Goal: Transaction & Acquisition: Subscribe to service/newsletter

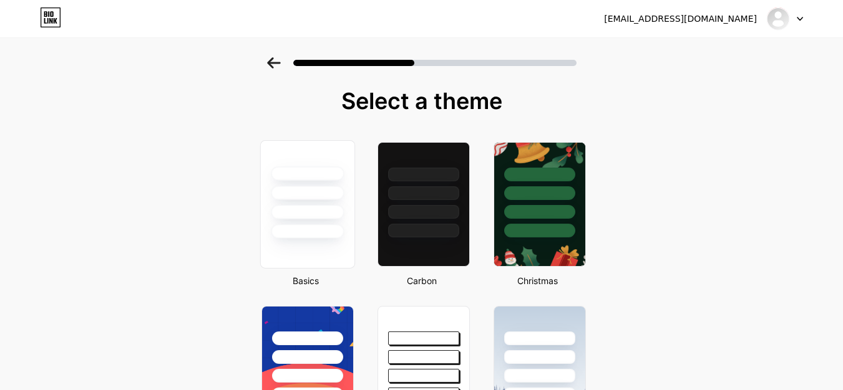
click at [341, 219] on div at bounding box center [307, 212] width 73 height 14
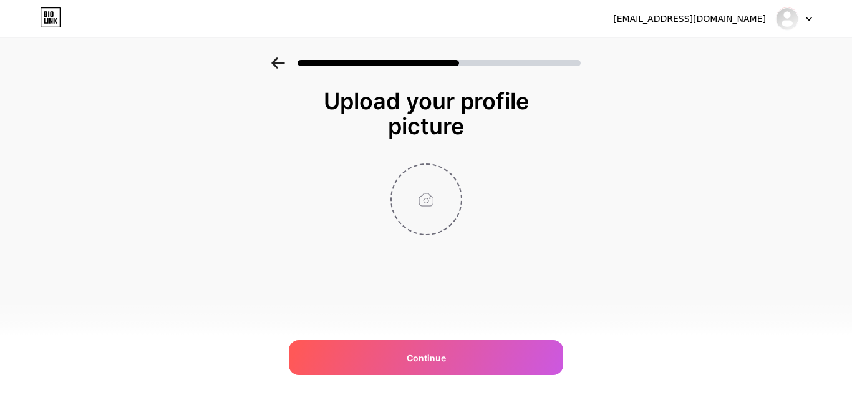
click at [421, 203] on input "file" at bounding box center [426, 199] width 69 height 69
type input "C:\fakepath\front-view-man-repairing-computer.jpg"
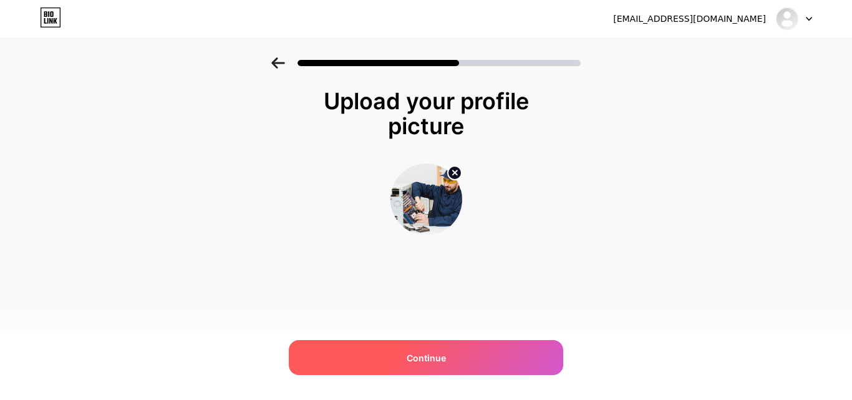
click at [438, 352] on span "Continue" at bounding box center [426, 357] width 39 height 13
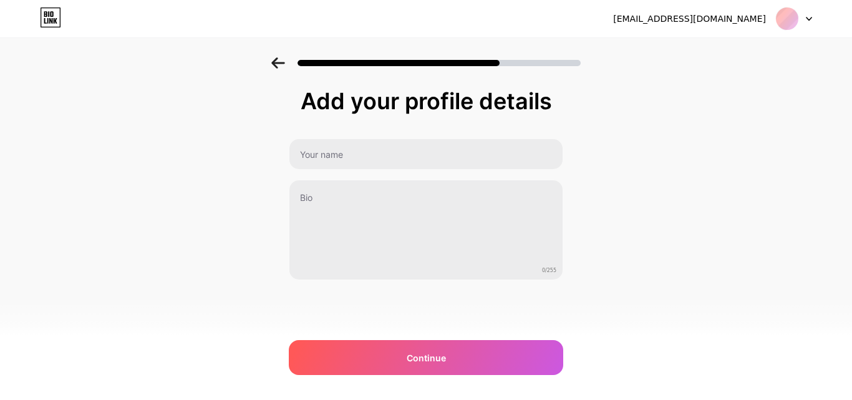
click at [481, 365] on div "Continue" at bounding box center [426, 357] width 274 height 35
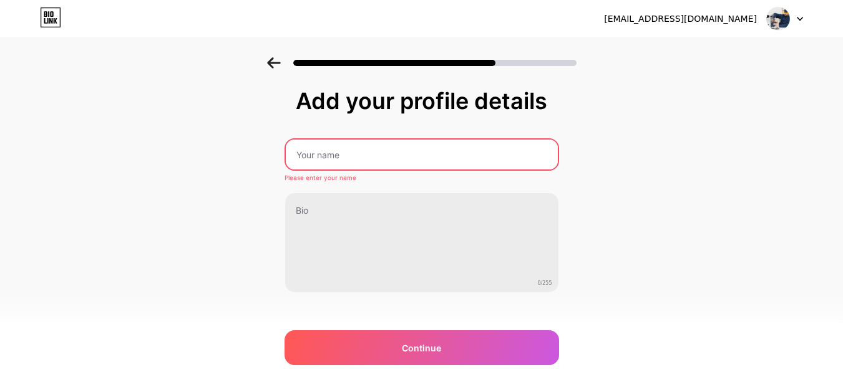
click at [345, 148] on input "text" at bounding box center [422, 155] width 272 height 30
type input "AiManagedITService"
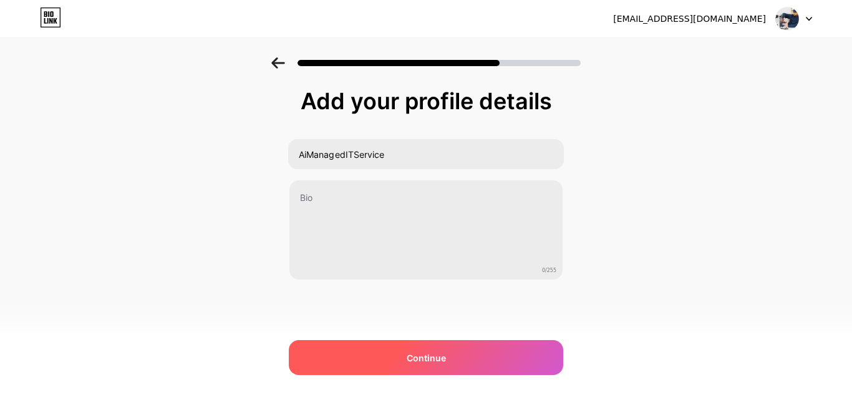
click at [442, 352] on span "Continue" at bounding box center [426, 357] width 39 height 13
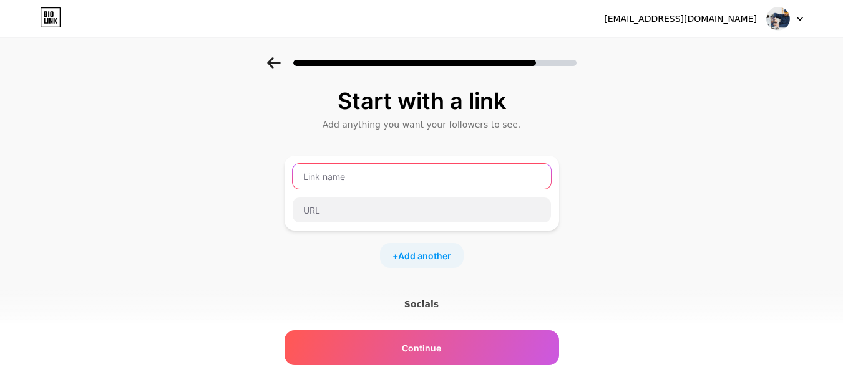
click at [332, 183] on input "text" at bounding box center [421, 176] width 258 height 25
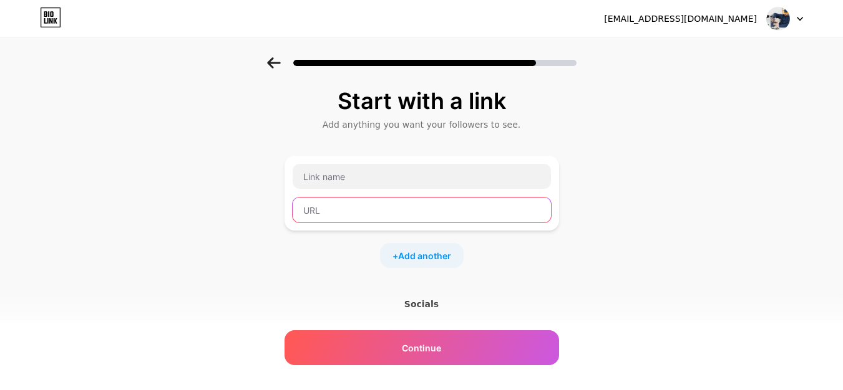
click at [326, 207] on input "text" at bounding box center [421, 210] width 258 height 25
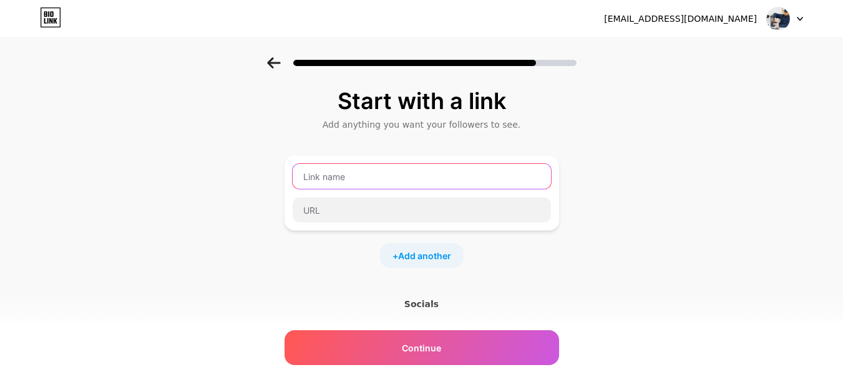
click at [322, 180] on input "text" at bounding box center [421, 176] width 258 height 25
paste input "Why a Managed IT Service Beats Hiring Full-Time Staff for Small Businesses"
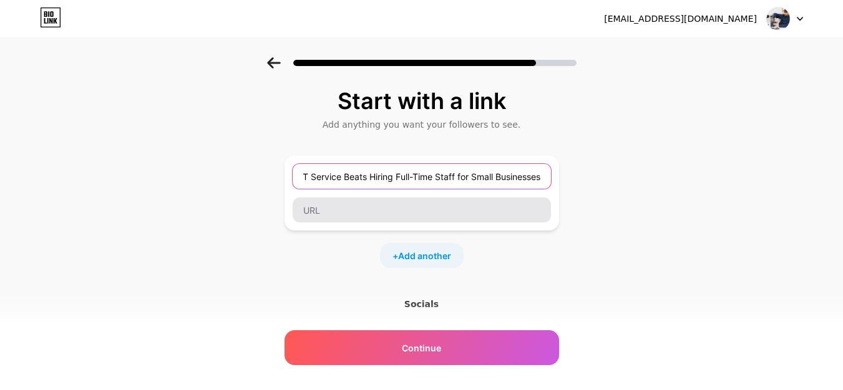
type input "Why a Managed IT Service Beats Hiring Full-Time Staff for Small Businesses"
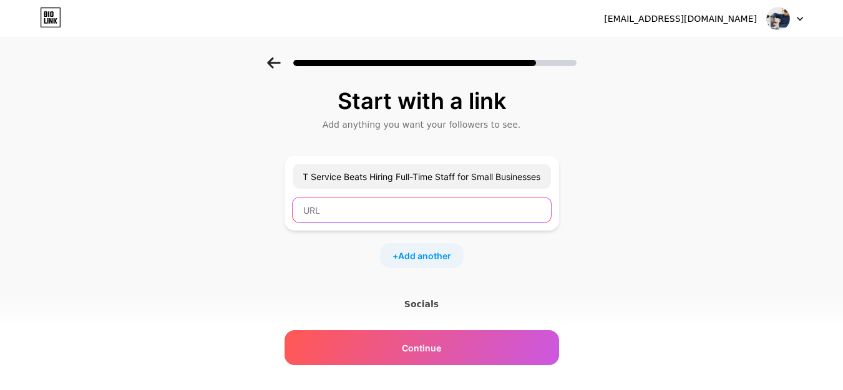
click at [338, 210] on input "text" at bounding box center [421, 210] width 258 height 25
paste input "[URL][DOMAIN_NAME]"
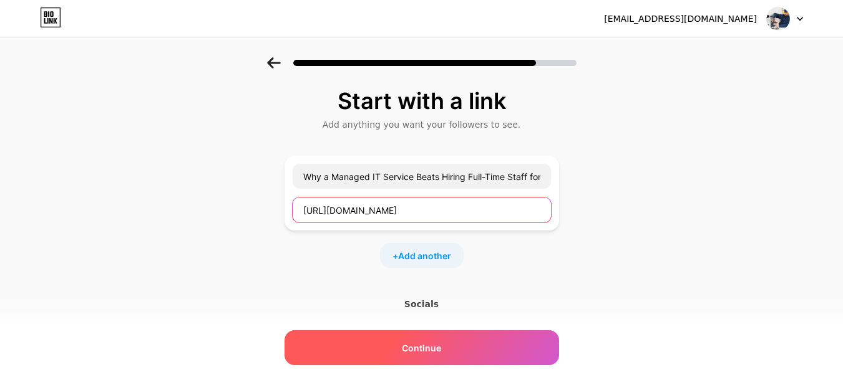
type input "[URL][DOMAIN_NAME]"
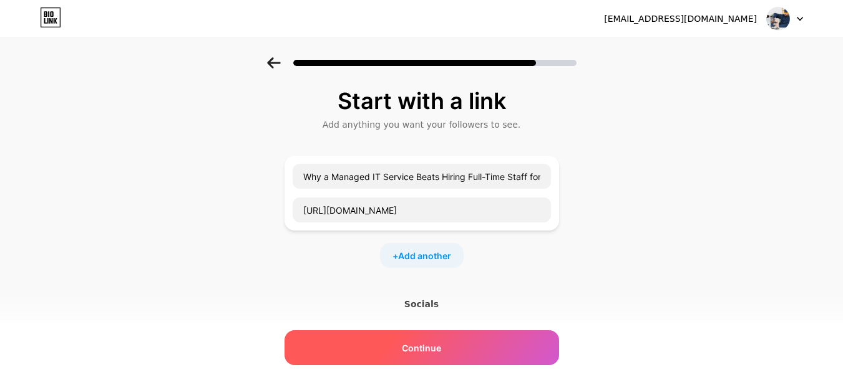
click at [449, 345] on div "Continue" at bounding box center [421, 348] width 274 height 35
click at [418, 347] on span "Continue" at bounding box center [421, 348] width 39 height 13
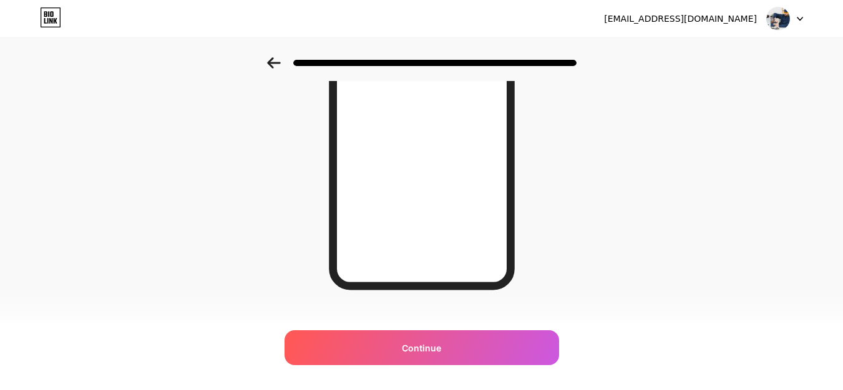
scroll to position [236, 0]
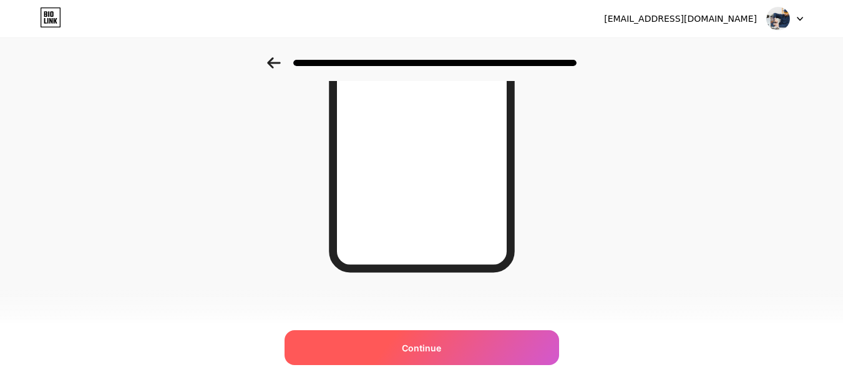
click at [427, 347] on span "Continue" at bounding box center [421, 348] width 39 height 13
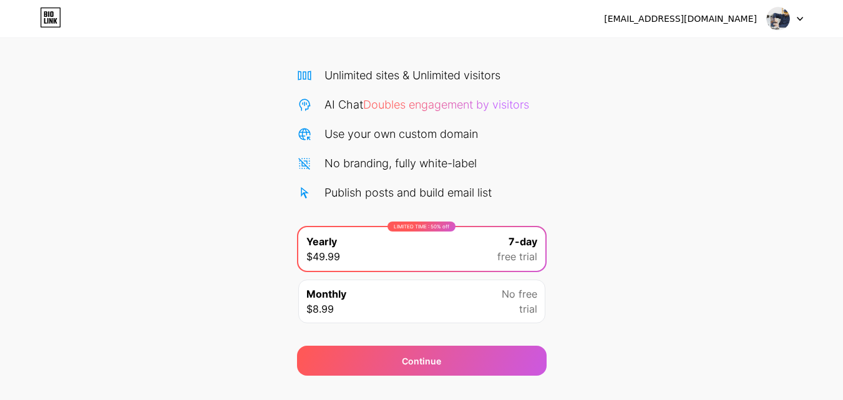
scroll to position [102, 0]
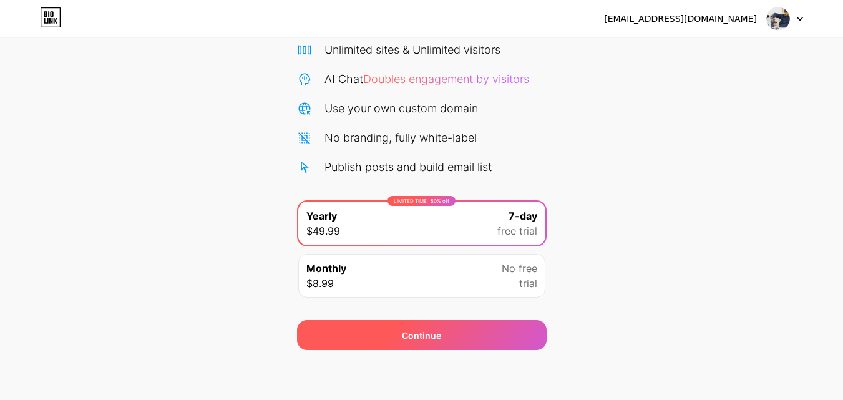
click at [432, 331] on span "Continue" at bounding box center [421, 335] width 39 height 13
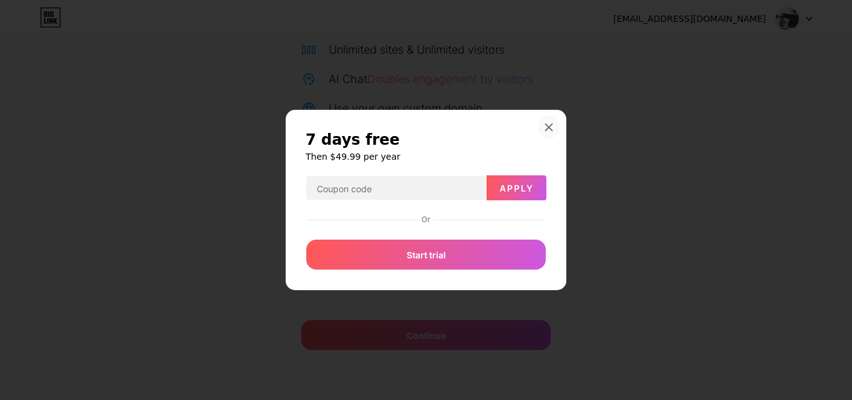
click at [546, 122] on div at bounding box center [549, 127] width 22 height 22
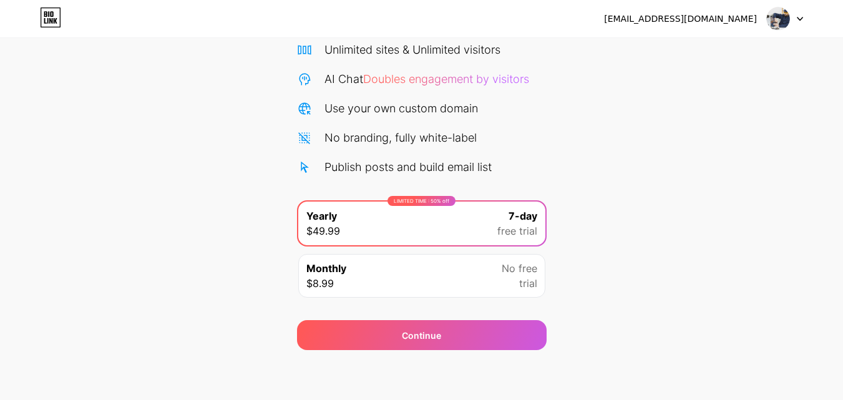
click at [516, 220] on span "7-day" at bounding box center [522, 215] width 29 height 15
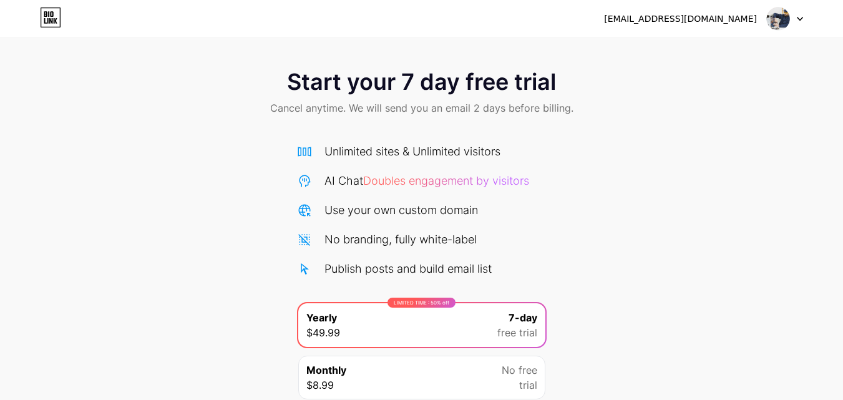
scroll to position [0, 0]
click at [443, 85] on span "Start your 7 day free trial" at bounding box center [421, 82] width 269 height 25
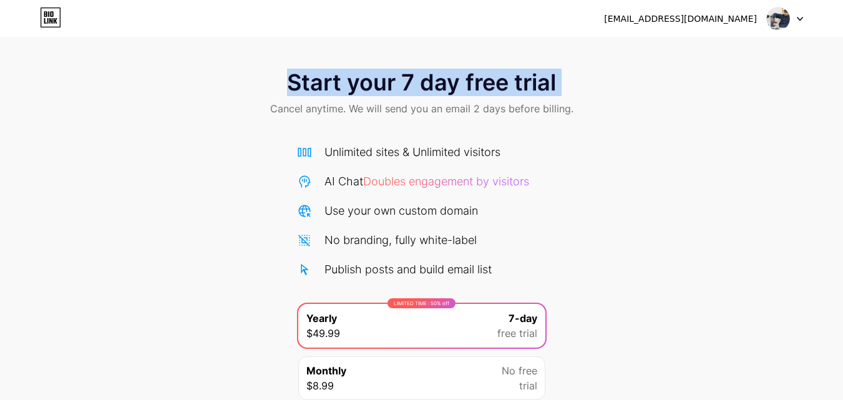
click at [443, 85] on span "Start your 7 day free trial" at bounding box center [421, 82] width 269 height 25
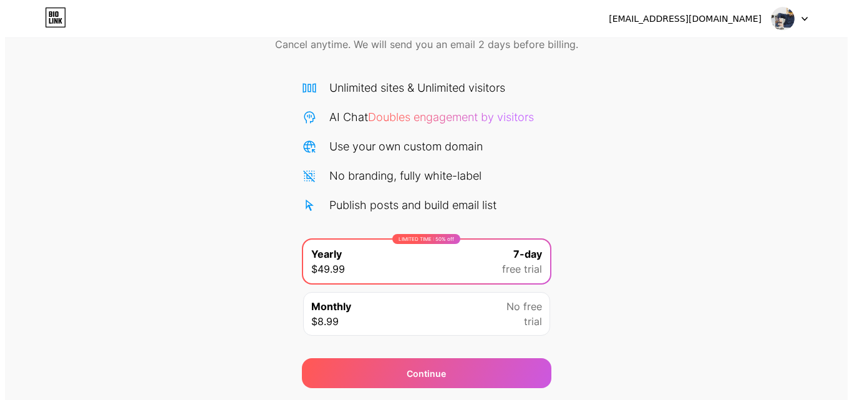
scroll to position [102, 0]
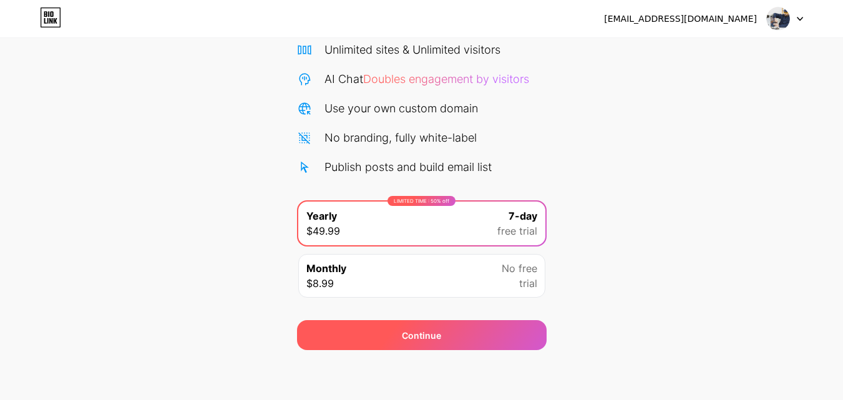
click at [341, 339] on div "Continue" at bounding box center [421, 335] width 249 height 30
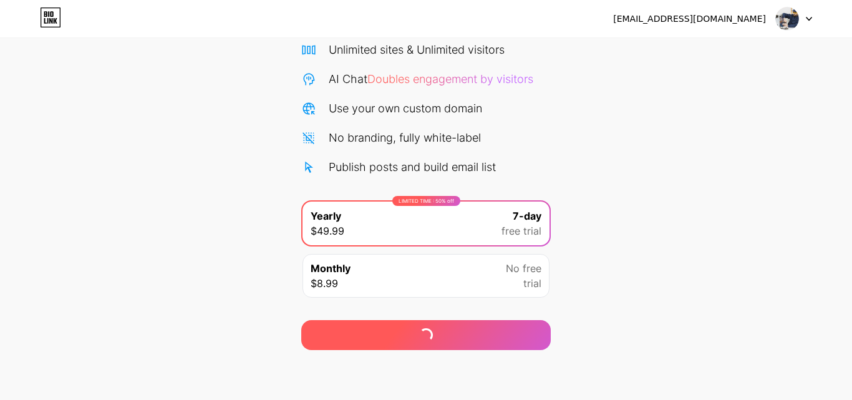
click at [341, 337] on div "Continue" at bounding box center [425, 335] width 249 height 30
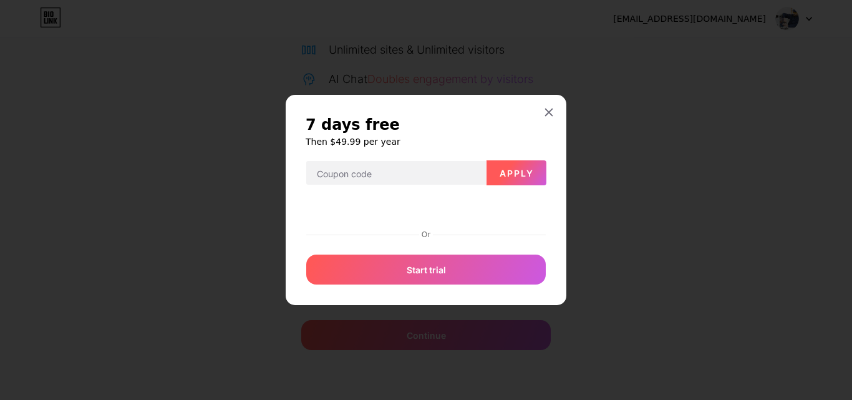
click at [526, 173] on span "Apply" at bounding box center [517, 173] width 34 height 11
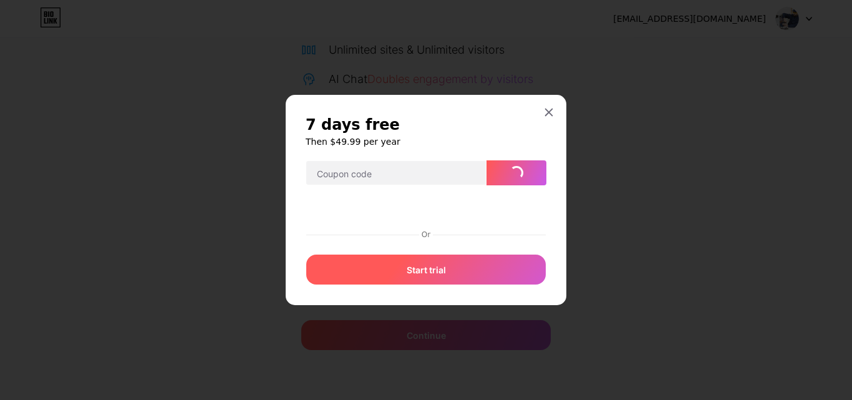
click at [443, 269] on span "Start trial" at bounding box center [426, 269] width 39 height 13
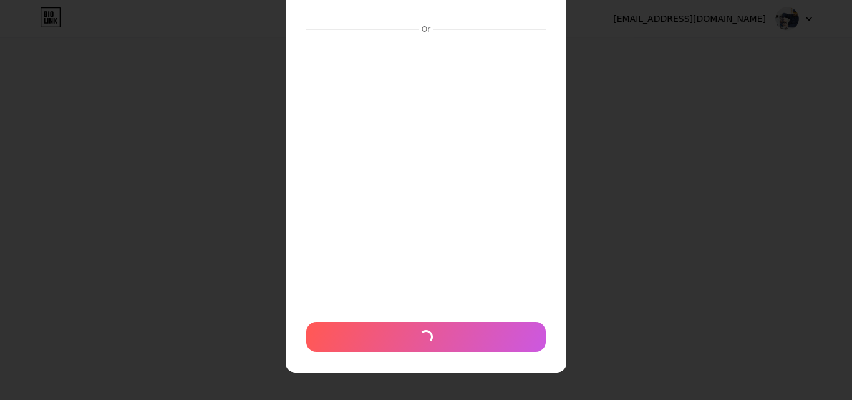
scroll to position [0, 0]
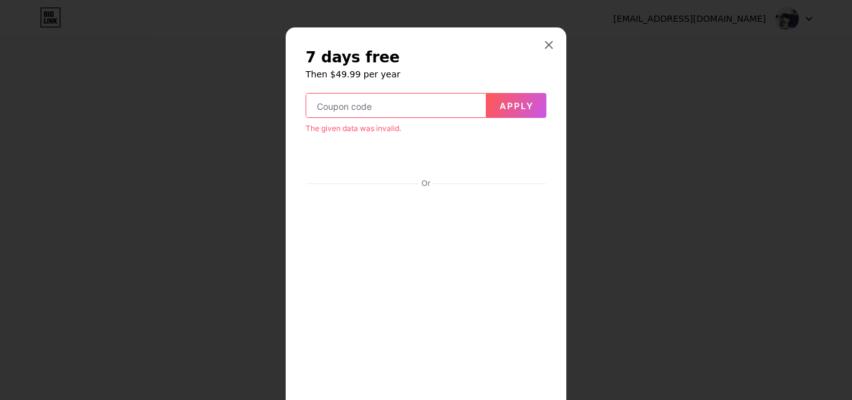
click at [320, 108] on input "text" at bounding box center [396, 106] width 180 height 25
